Goal: Navigation & Orientation: Find specific page/section

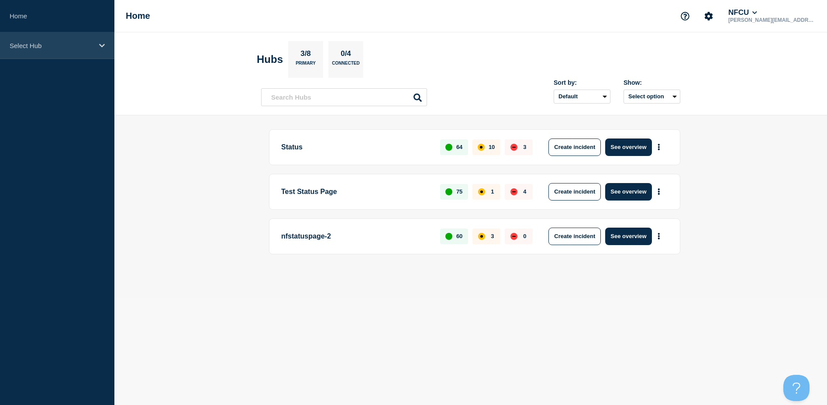
click at [44, 47] on p "Select Hub" at bounding box center [52, 45] width 84 height 7
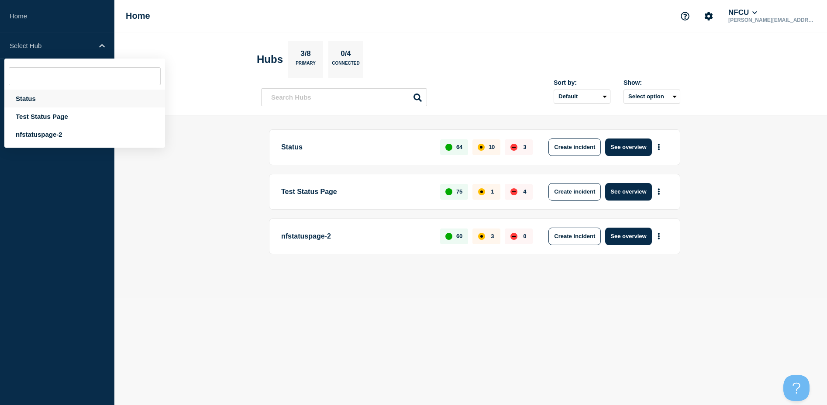
click at [55, 98] on div "Status" at bounding box center [84, 99] width 161 height 18
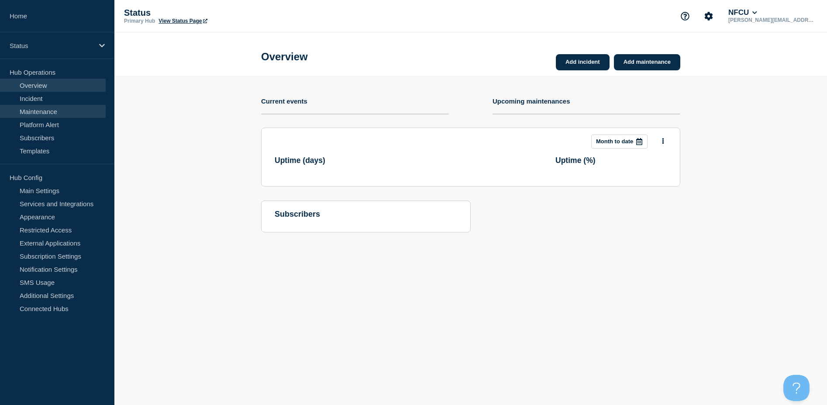
click at [62, 110] on link "Maintenance" at bounding box center [53, 111] width 106 height 13
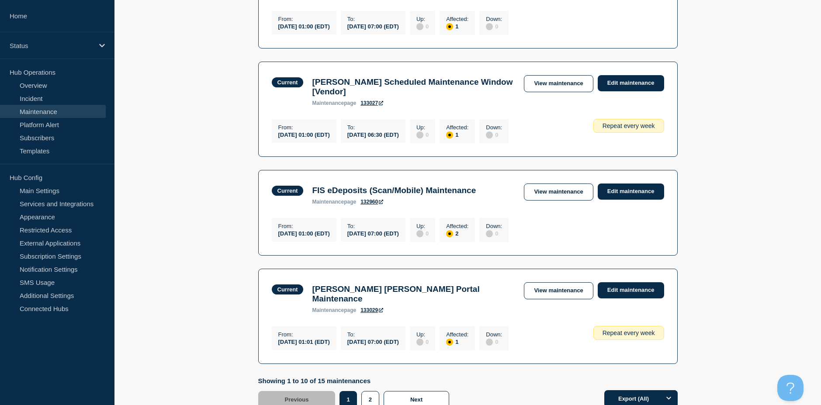
scroll to position [917, 0]
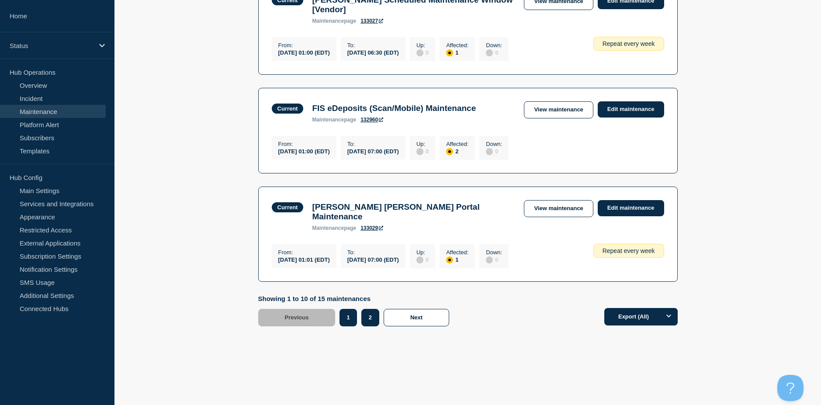
click at [368, 326] on button "2" at bounding box center [370, 317] width 18 height 17
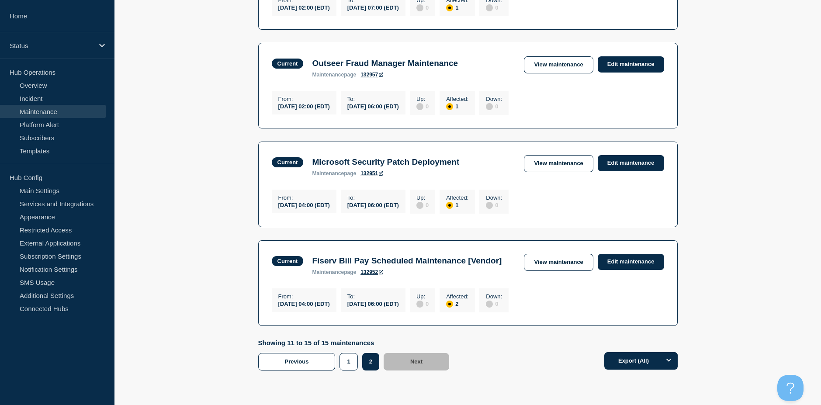
scroll to position [418, 0]
